Goal: Transaction & Acquisition: Purchase product/service

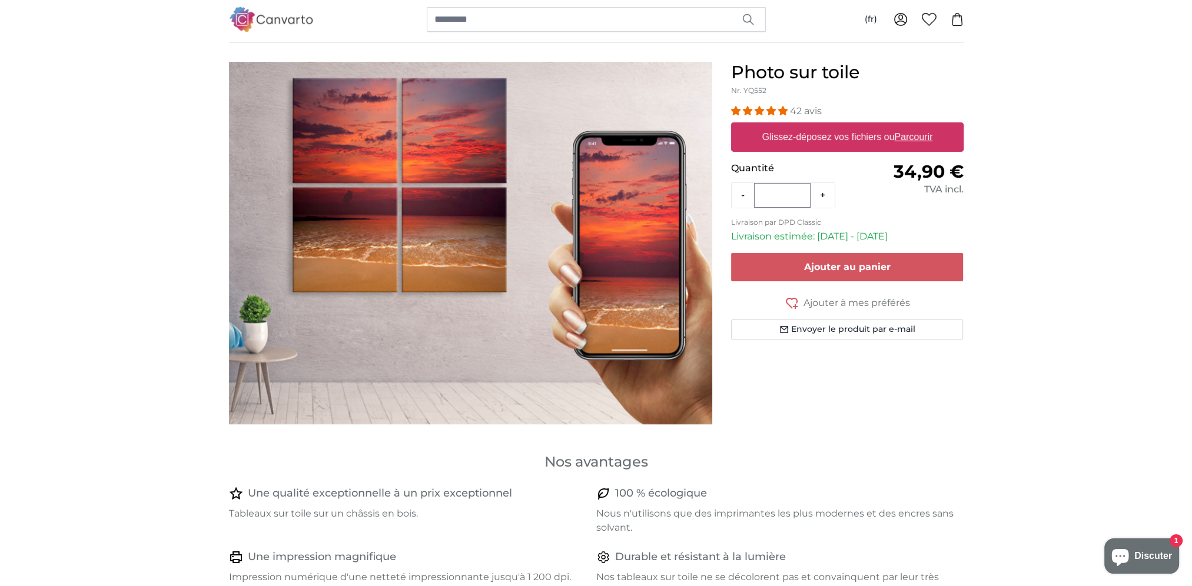
scroll to position [59, 0]
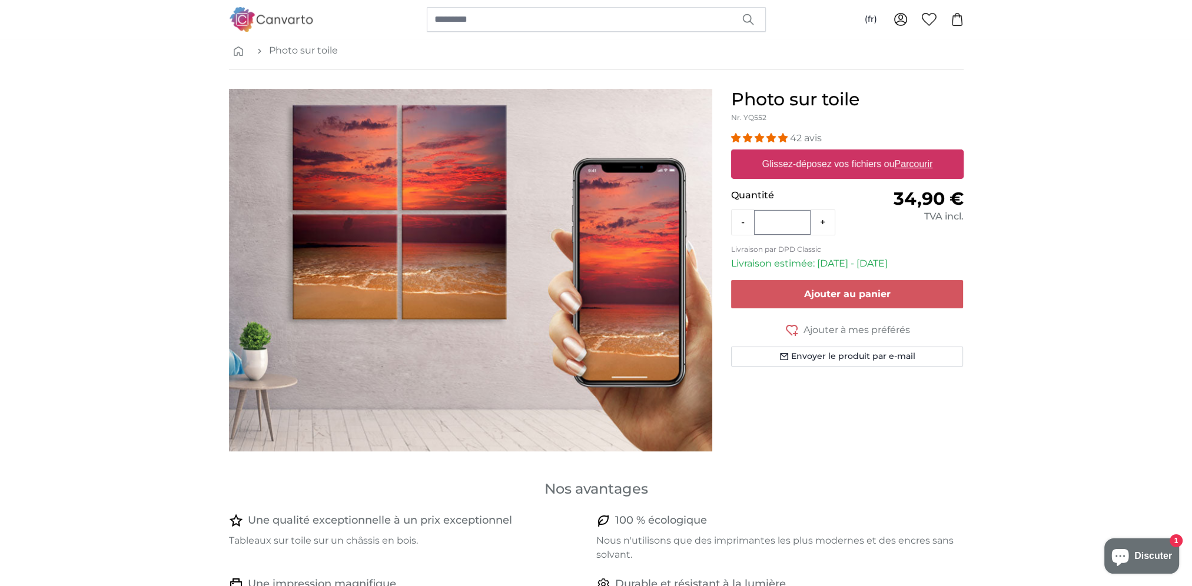
click at [914, 164] on u "Parcourir" at bounding box center [913, 164] width 38 height 10
click at [914, 153] on input "Glissez-déposez vos fichiers ou Parcourir" at bounding box center [847, 152] width 233 height 4
click at [918, 162] on u "Parcourir" at bounding box center [913, 164] width 38 height 10
click at [918, 153] on input "Glissez-déposez vos fichiers ou Parcourir" at bounding box center [847, 152] width 233 height 4
type input "**********"
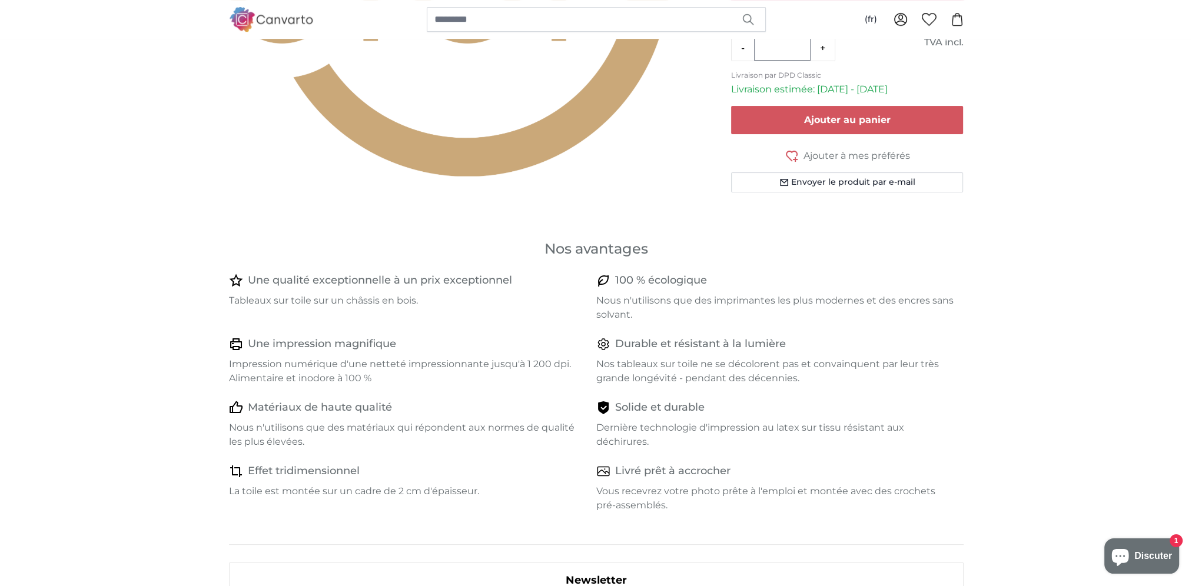
scroll to position [138, 0]
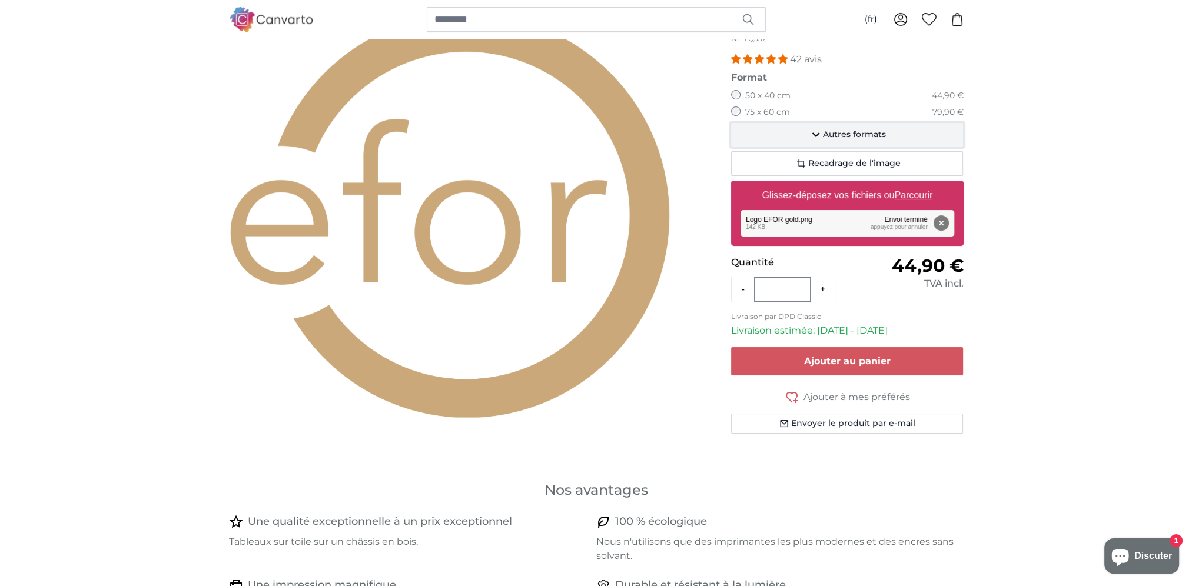
click at [851, 130] on span "Autres formats" at bounding box center [854, 135] width 63 height 12
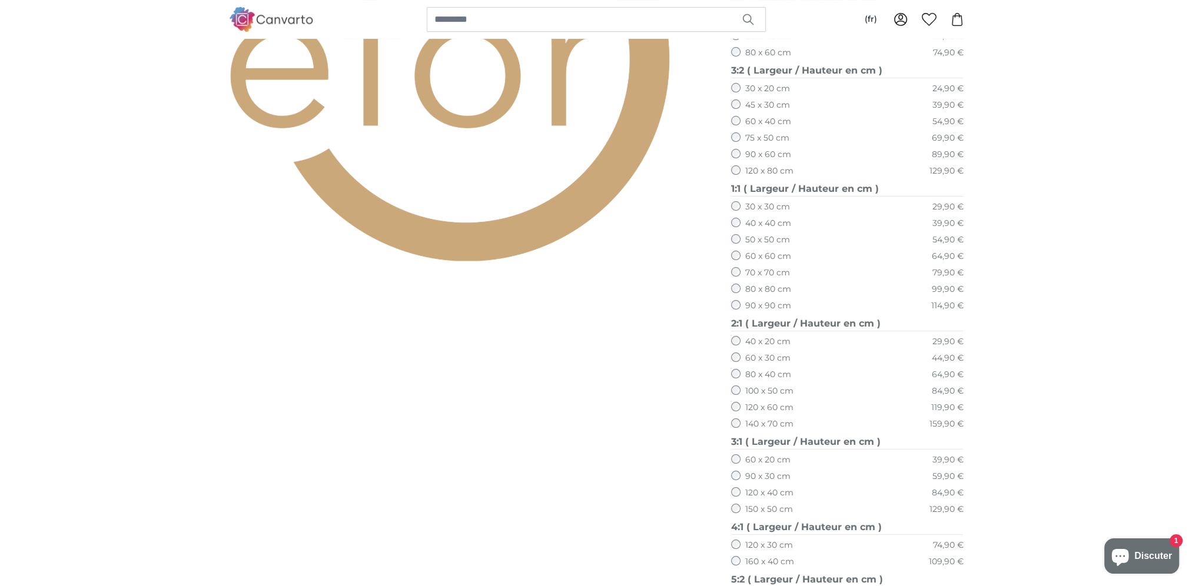
scroll to position [314, 0]
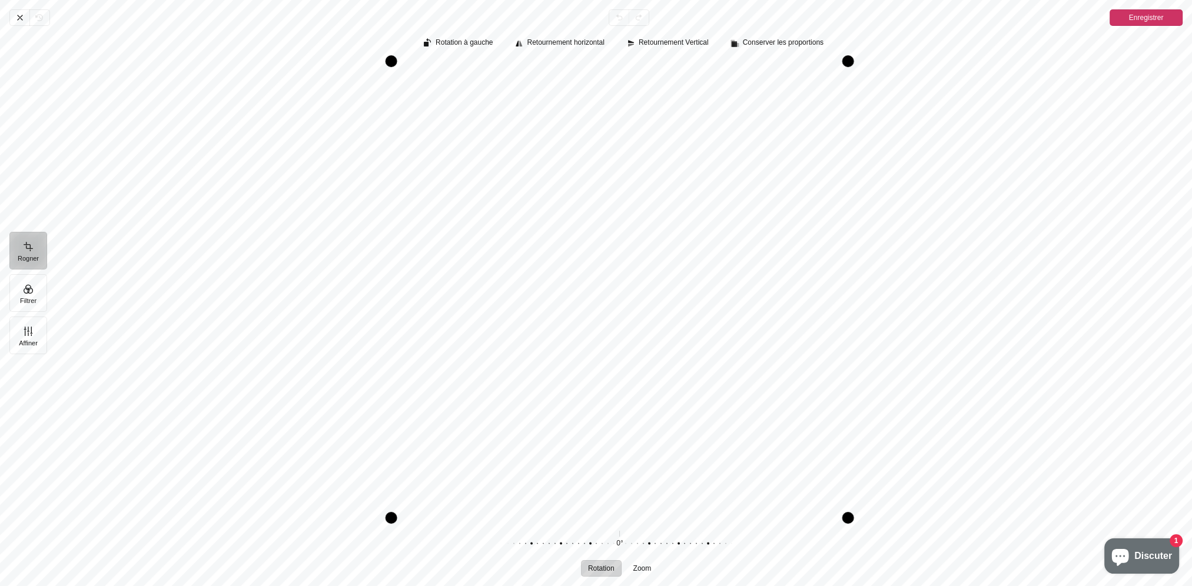
click at [616, 538] on div "Pintura" at bounding box center [614, 544] width 226 height 33
click at [621, 538] on div "0° Réinitialiser" at bounding box center [620, 544] width 226 height 33
click at [638, 568] on span "Zoom" at bounding box center [642, 568] width 18 height 7
drag, startPoint x: 619, startPoint y: 542, endPoint x: 735, endPoint y: 536, distance: 116.1
click at [735, 536] on div "0% Réinitialiser" at bounding box center [620, 544] width 377 height 33
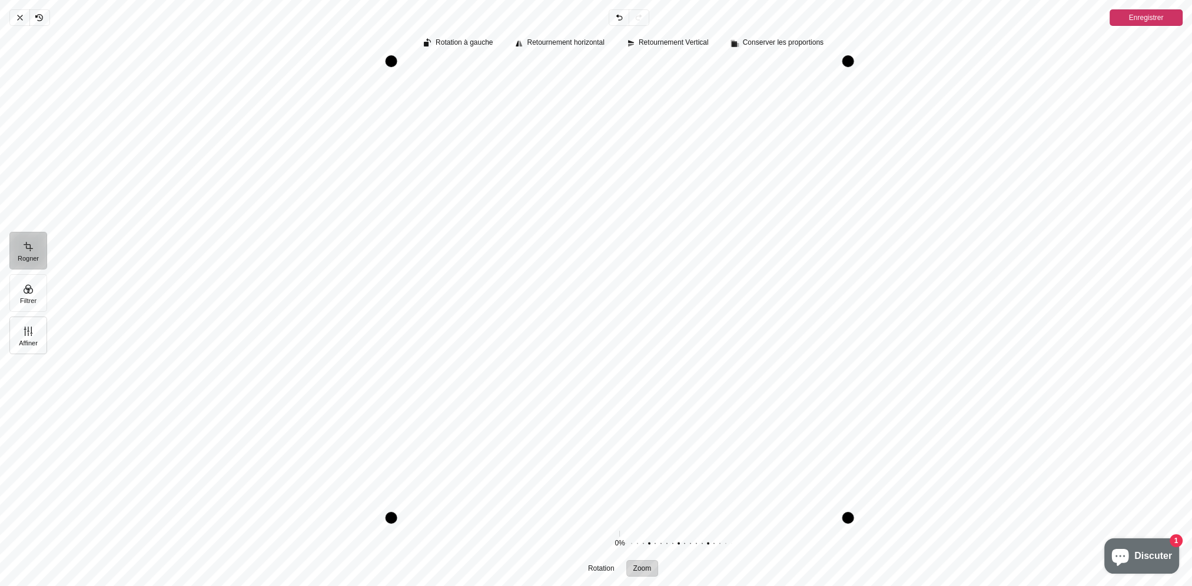
click at [28, 341] on button "Affiner" at bounding box center [28, 336] width 38 height 38
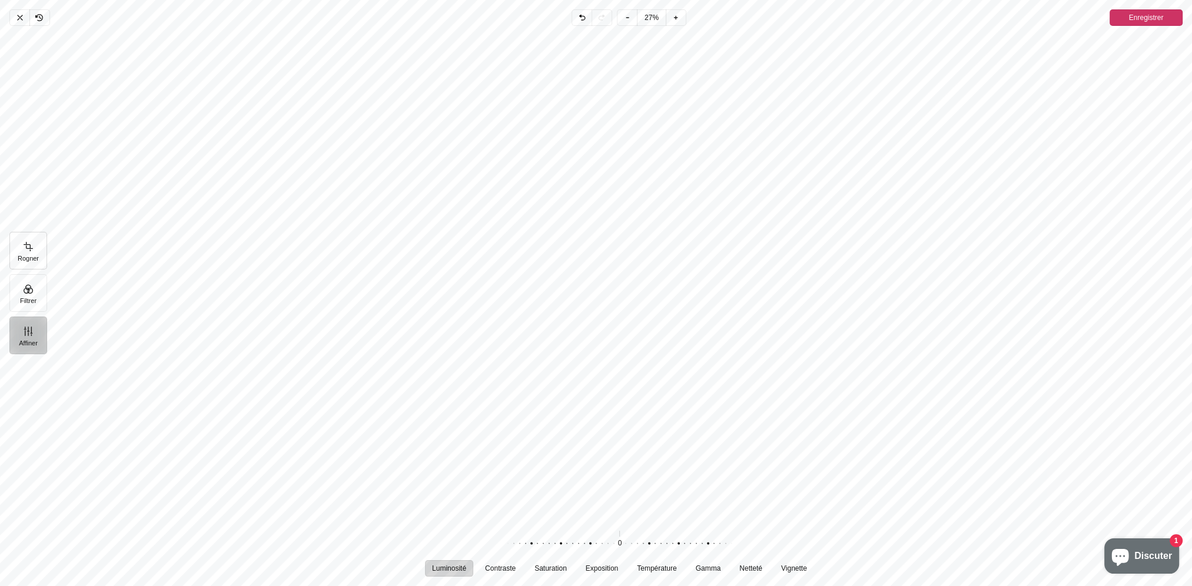
click at [28, 250] on button "Rogner" at bounding box center [28, 251] width 38 height 38
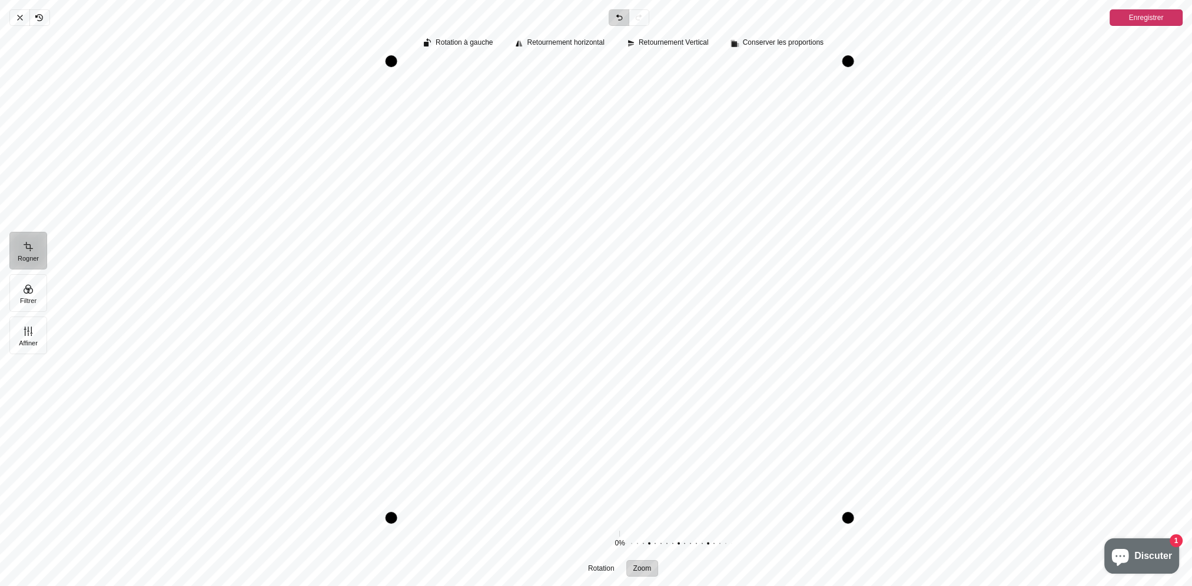
click at [623, 19] on icon "Pintura" at bounding box center [619, 17] width 9 height 9
click at [15, 18] on icon "Pintura" at bounding box center [19, 17] width 9 height 9
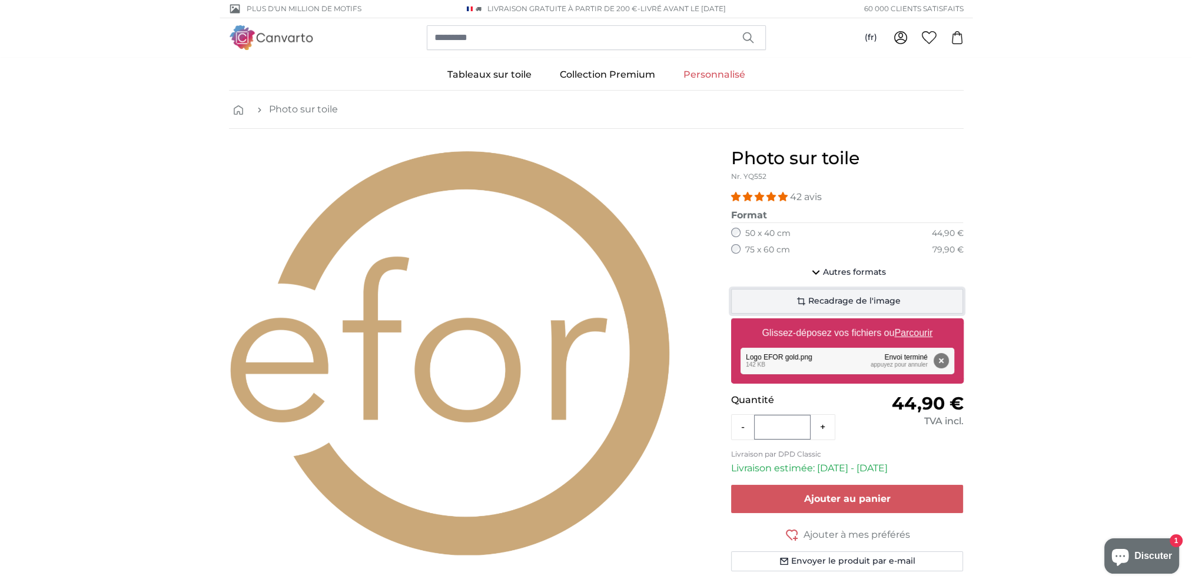
click at [848, 300] on span "Recadrage de l'image" at bounding box center [854, 302] width 92 height 12
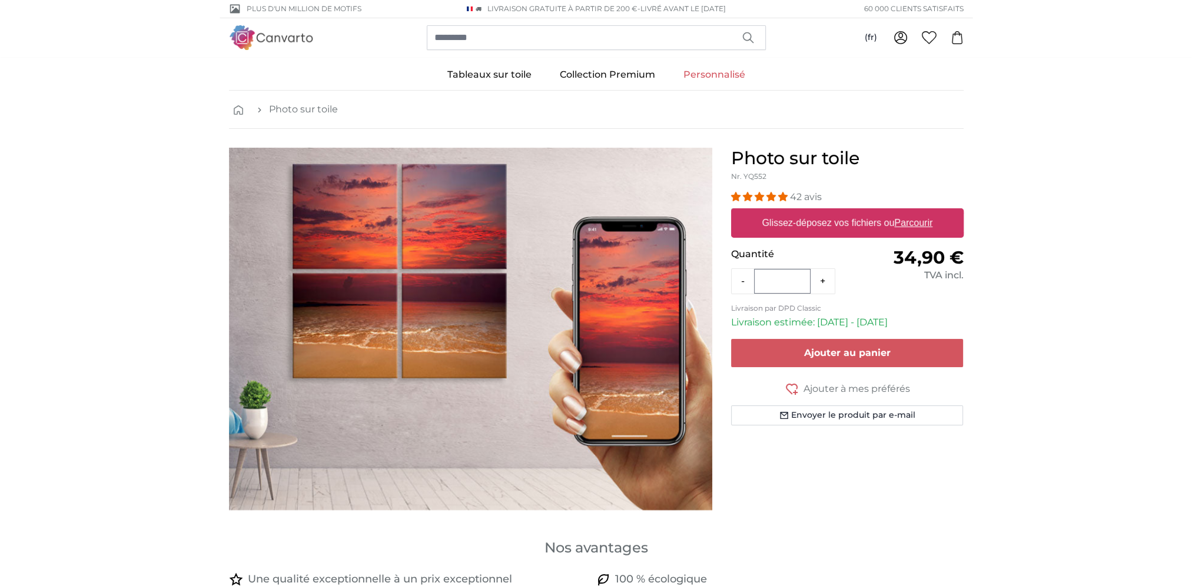
click at [906, 227] on u "Parcourir" at bounding box center [913, 223] width 38 height 10
click at [906, 212] on input "Glissez-déposez vos fichiers ou Parcourir" at bounding box center [847, 210] width 233 height 4
type input "**********"
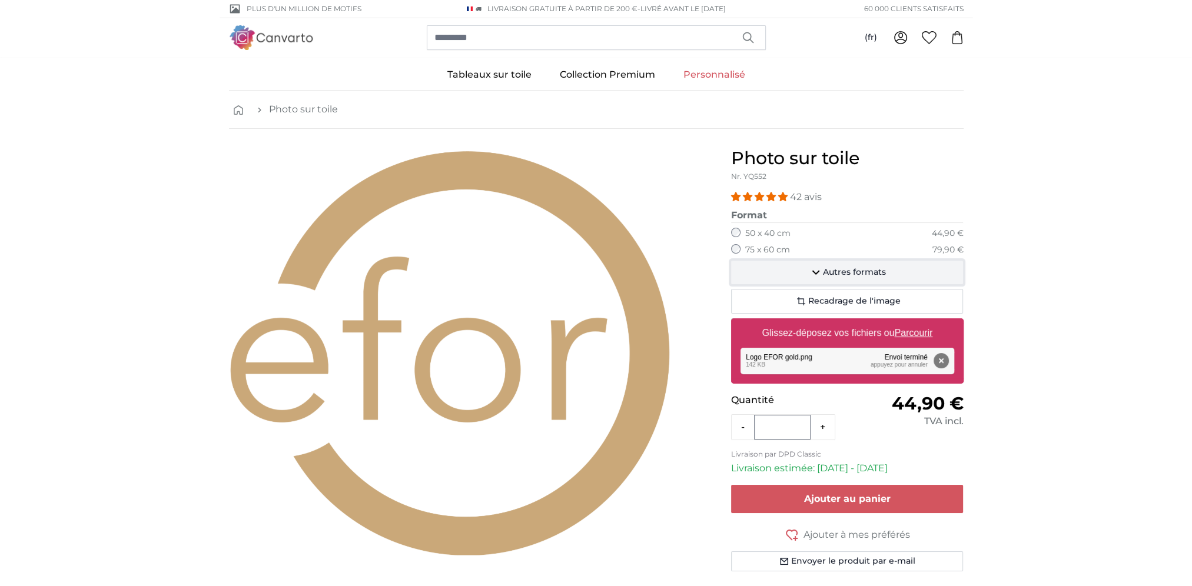
click at [850, 273] on span "Autres formats" at bounding box center [854, 273] width 63 height 12
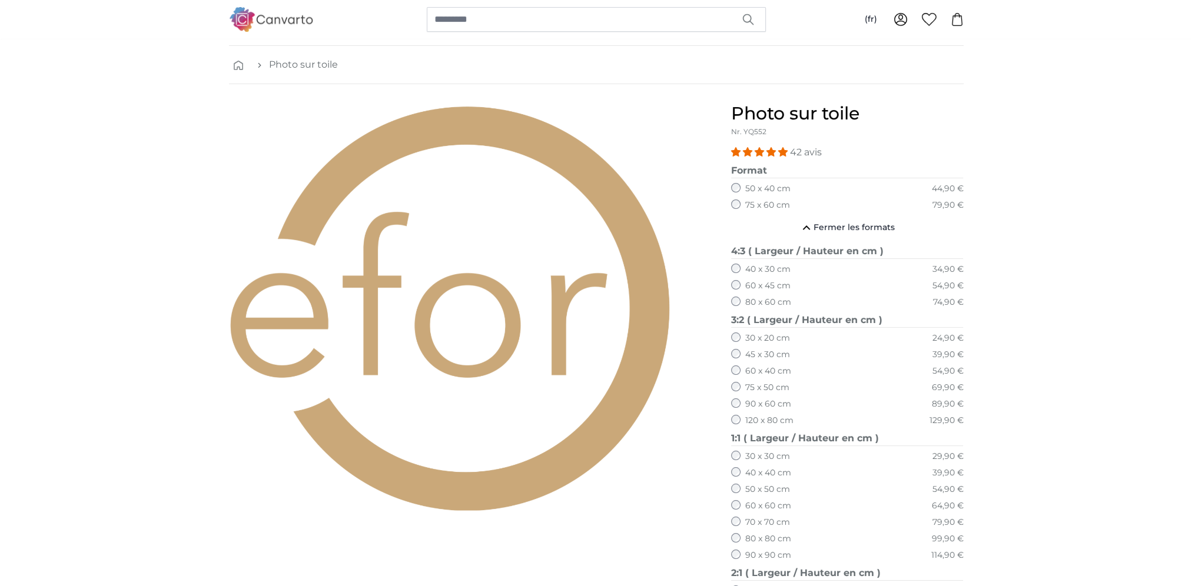
scroll to position [118, 0]
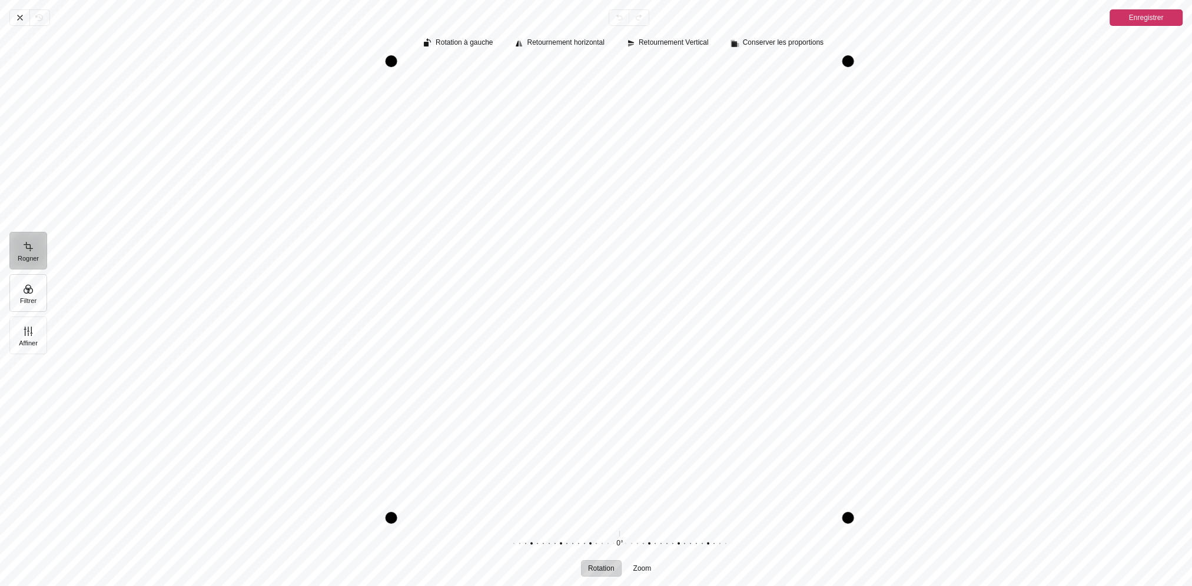
click at [24, 288] on button "Filtrer" at bounding box center [28, 293] width 38 height 38
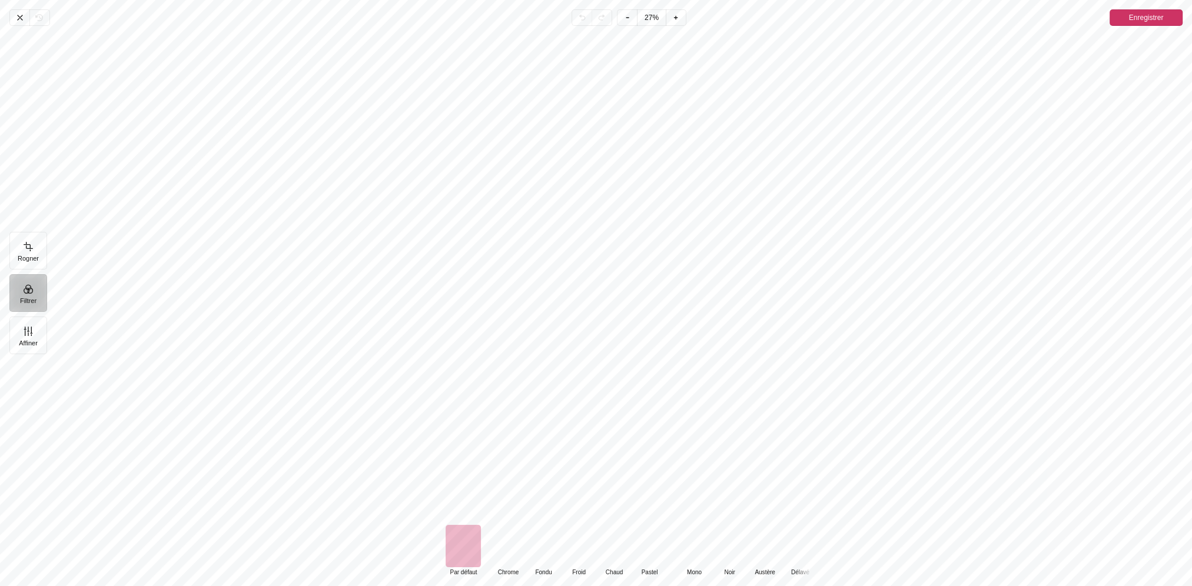
click at [509, 549] on div "Pintura" at bounding box center [507, 546] width 35 height 42
click at [539, 552] on div "Pintura" at bounding box center [543, 546] width 35 height 42
click at [575, 549] on div "Pintura" at bounding box center [578, 546] width 35 height 42
click at [610, 549] on div "Pintura" at bounding box center [613, 546] width 35 height 42
click at [640, 548] on div "Pintura" at bounding box center [649, 546] width 35 height 42
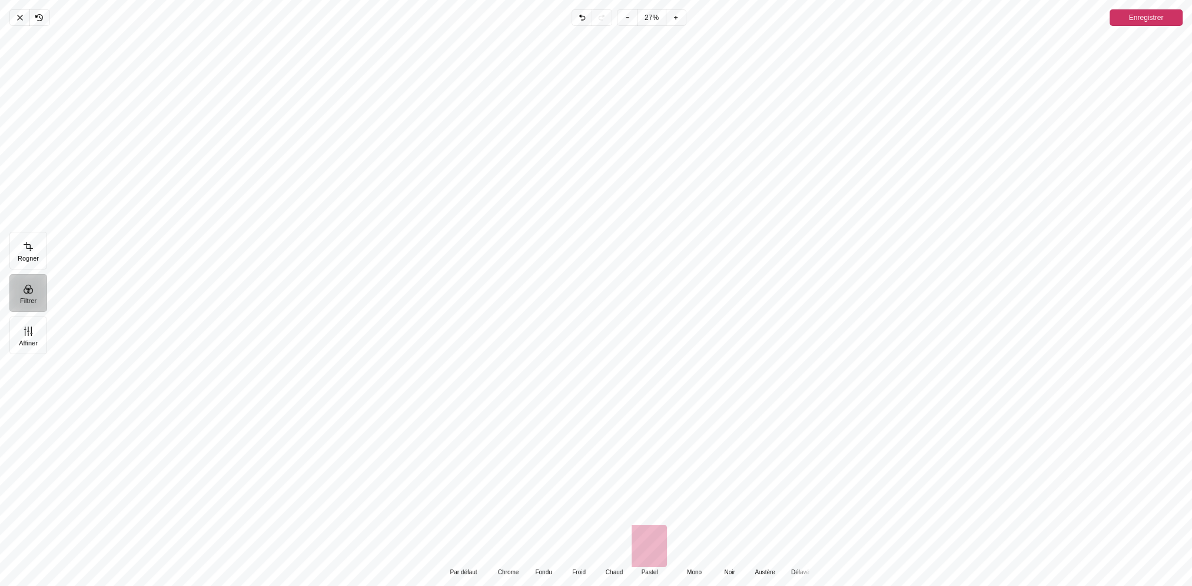
click at [695, 544] on div "Pintura" at bounding box center [693, 546] width 35 height 42
click at [732, 541] on div "Pintura" at bounding box center [729, 546] width 35 height 42
click at [766, 542] on div "Pintura" at bounding box center [764, 546] width 35 height 42
click at [794, 540] on ul "Default Par défaut Classic Chrome Fondu Froid Chaud Pastel Monochrome Mono Noir…" at bounding box center [681, 551] width 523 height 52
click at [767, 546] on div "Pintura" at bounding box center [775, 546] width 35 height 42
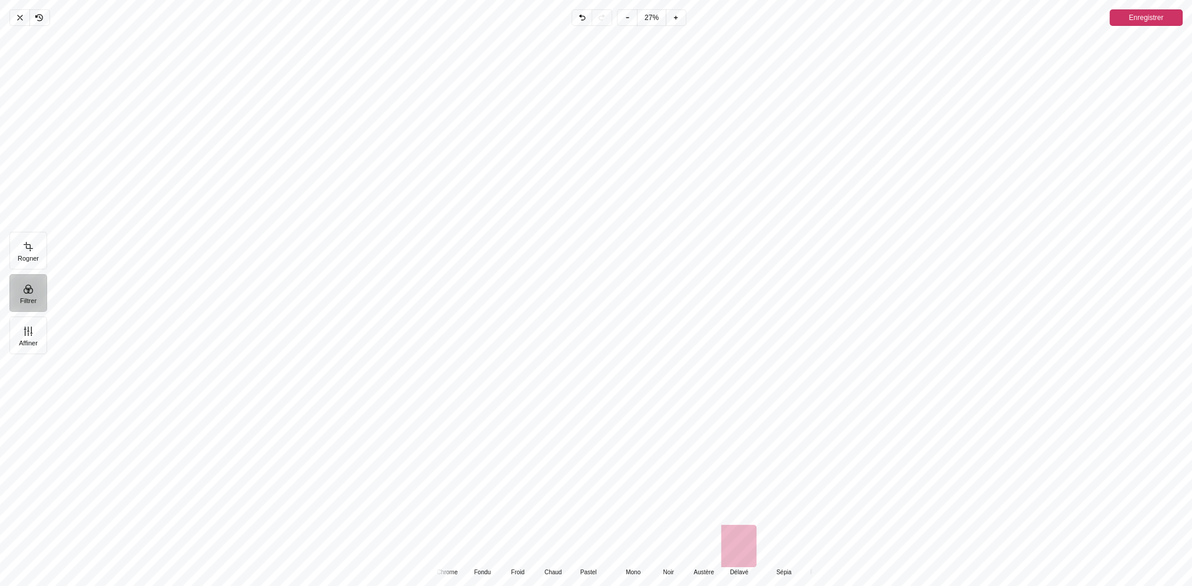
click at [777, 546] on div "Pintura" at bounding box center [783, 546] width 35 height 42
click at [442, 546] on div "Pintura" at bounding box center [437, 546] width 35 height 42
click at [26, 332] on button "Affiner" at bounding box center [28, 336] width 38 height 38
click at [28, 250] on button "Rogner" at bounding box center [28, 251] width 38 height 38
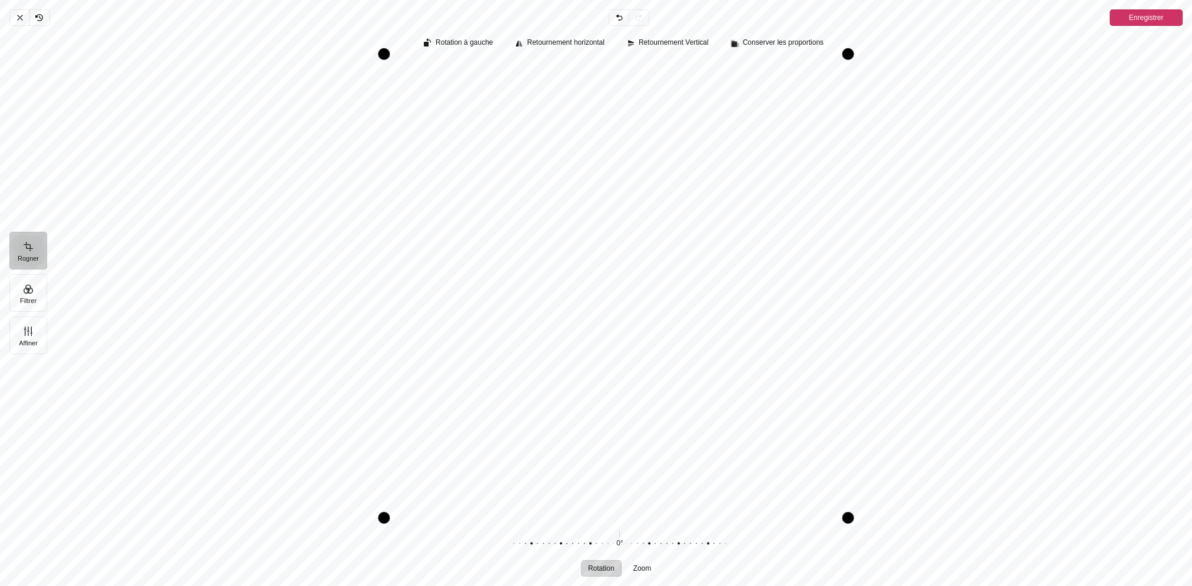
drag, startPoint x: 389, startPoint y: 61, endPoint x: 286, endPoint y: -22, distance: 132.2
click at [286, 0] on html "Plus d'un million de motifs Livraison GRATUITE à partir de 200 € - Livré avant …" at bounding box center [596, 175] width 1192 height 586
drag, startPoint x: 389, startPoint y: 520, endPoint x: 172, endPoint y: 563, distance: 221.5
click at [172, 563] on div "Rotation à gauche Retournement horizontal Retournement Vertical Conserver les p…" at bounding box center [625, 306] width 1136 height 560
drag, startPoint x: 393, startPoint y: 389, endPoint x: 283, endPoint y: 383, distance: 110.3
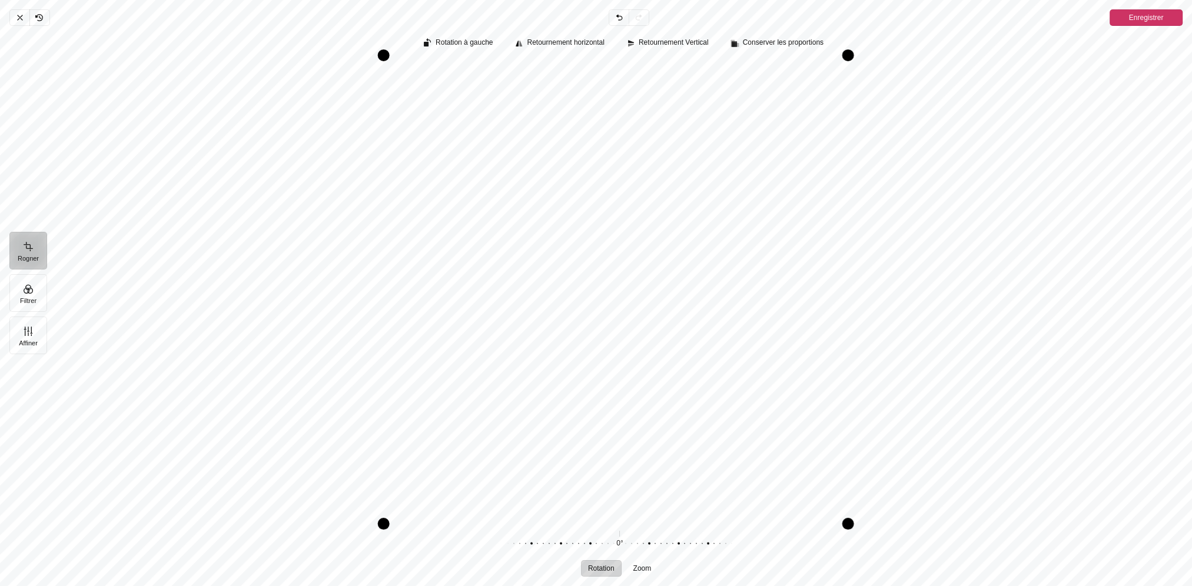
click at [283, 383] on div "Pintura" at bounding box center [620, 289] width 1126 height 457
click at [25, 19] on span "Annuler" at bounding box center [19, 17] width 20 height 16
